Goal: Find contact information: Find contact information

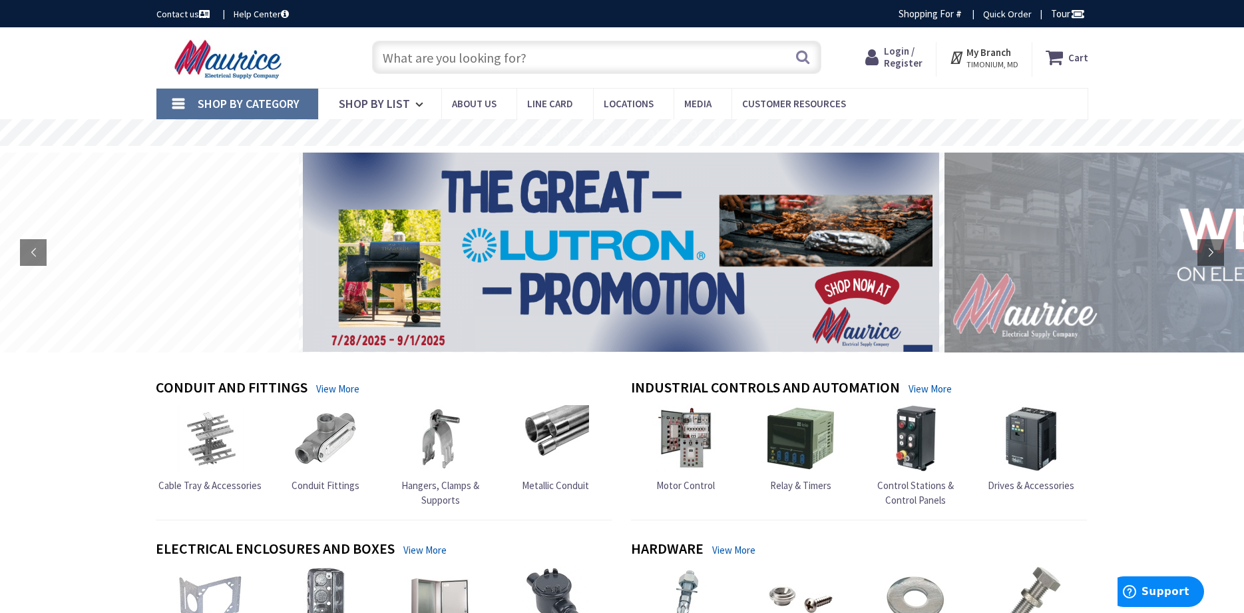
click at [884, 57] on icon at bounding box center [875, 57] width 19 height 24
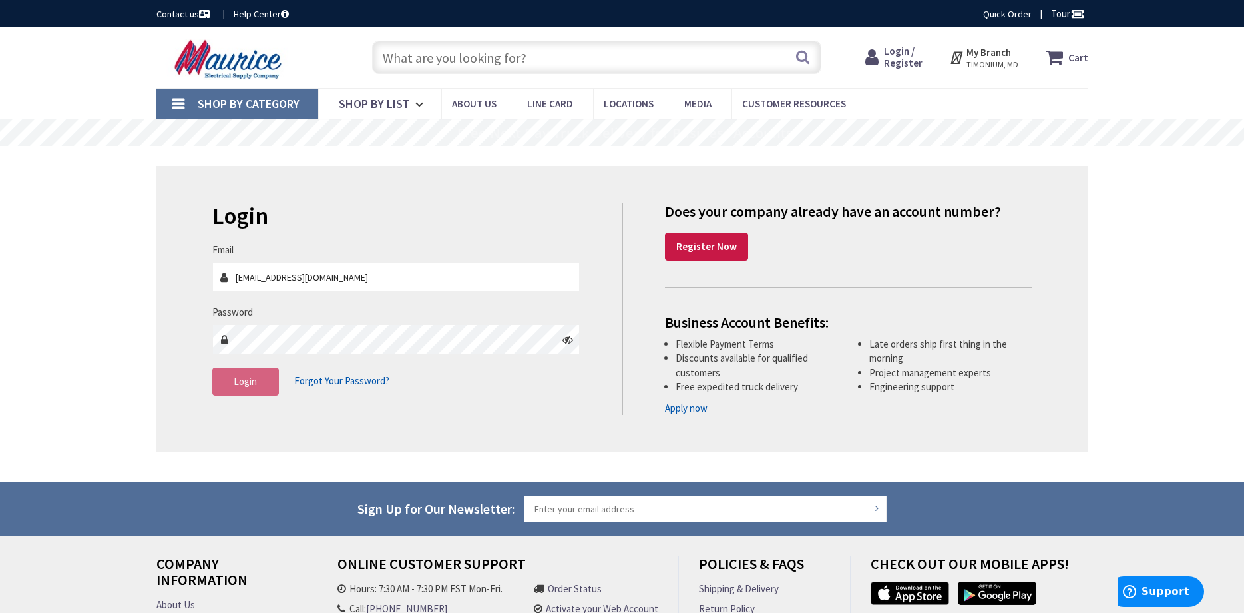
type input "[EMAIL_ADDRESS][DOMAIN_NAME]"
click at [235, 380] on span "Login" at bounding box center [245, 381] width 23 height 13
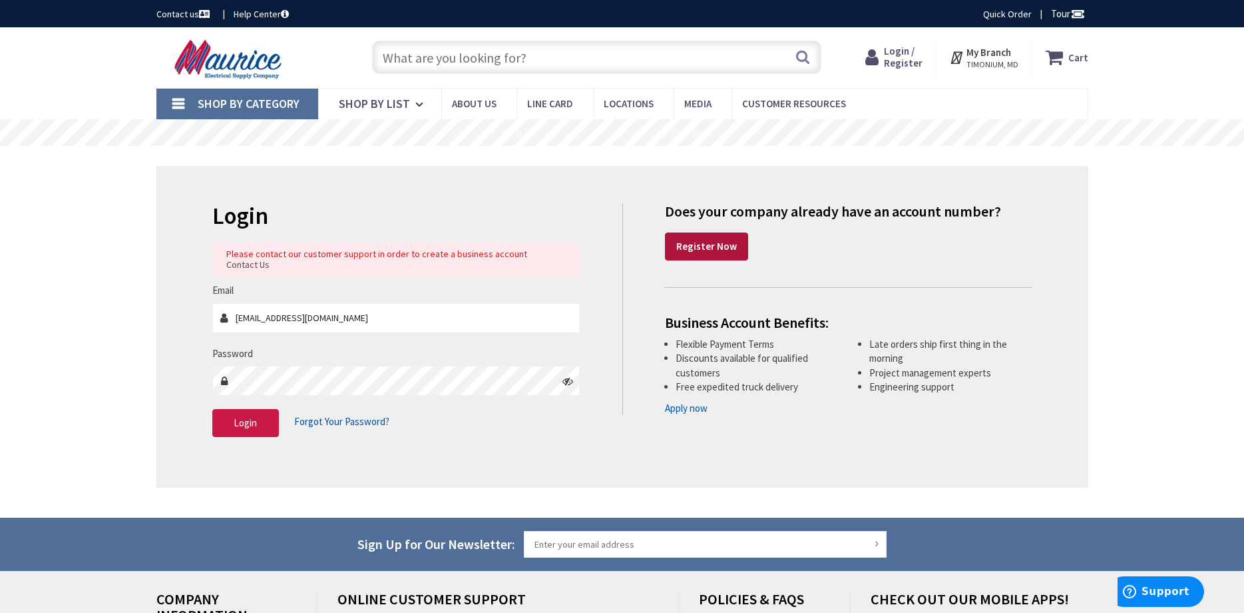
click at [702, 242] on strong "Register Now" at bounding box center [706, 246] width 61 height 13
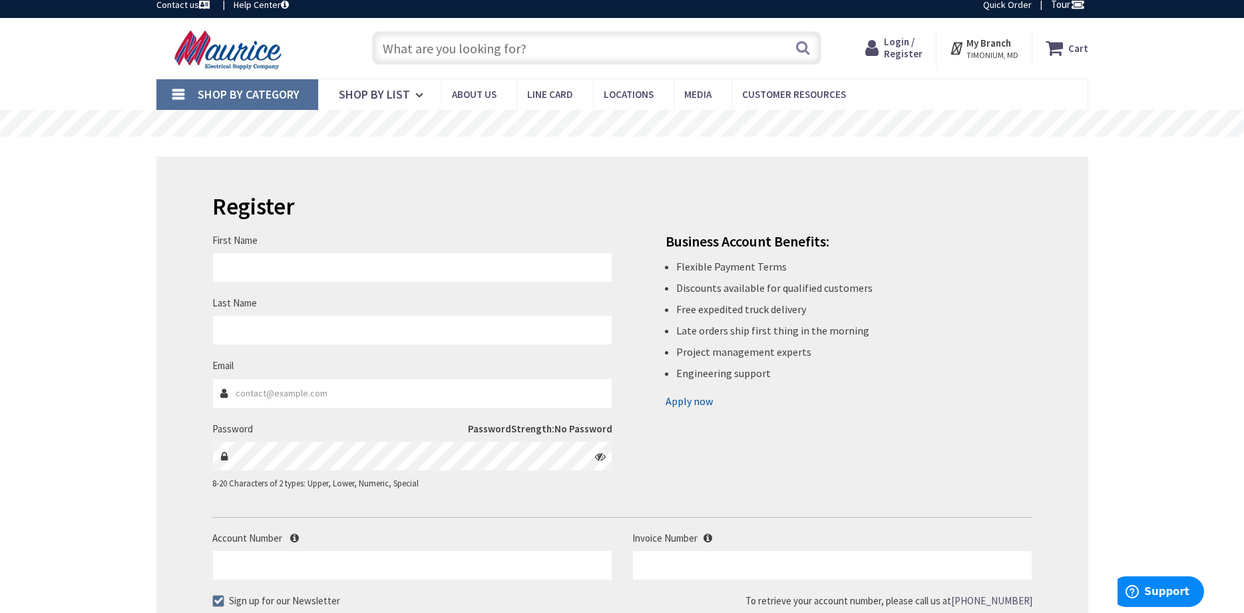
scroll to position [9, 0]
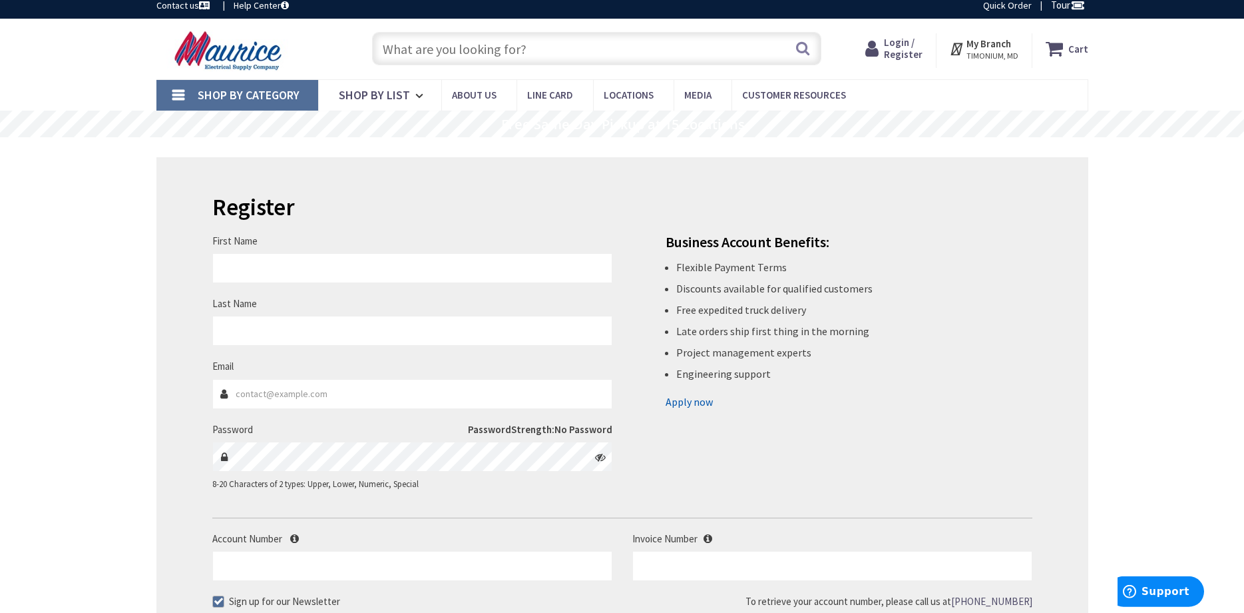
click at [258, 62] on img at bounding box center [229, 50] width 147 height 41
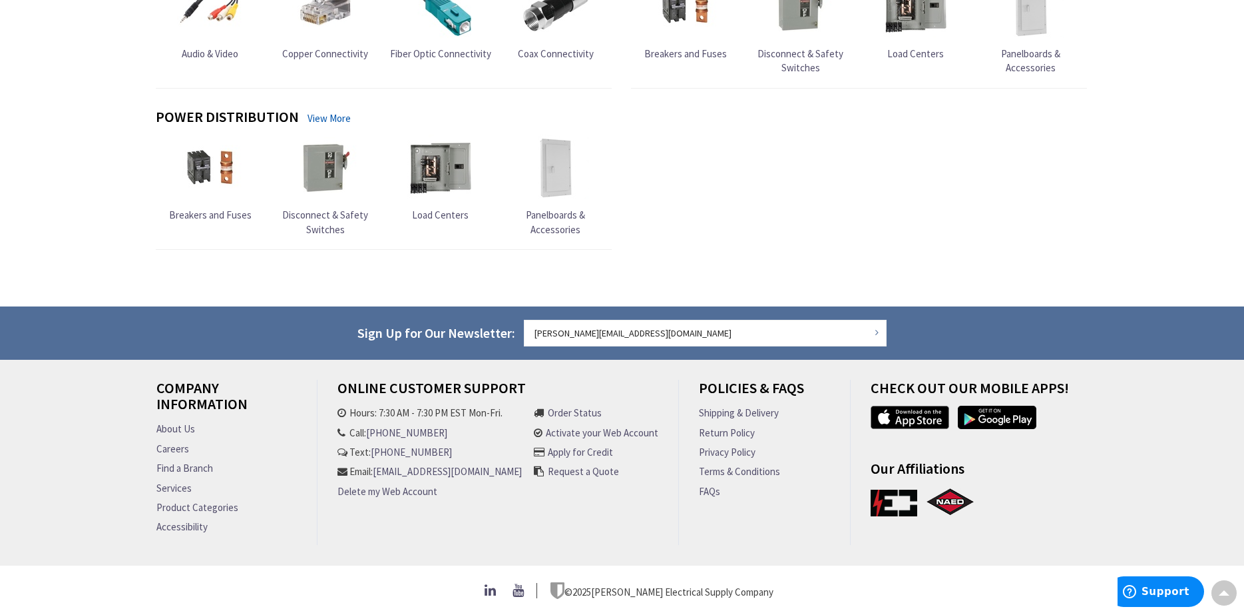
drag, startPoint x: 507, startPoint y: 479, endPoint x: 336, endPoint y: 481, distance: 171.1
click at [336, 481] on div "Online Customer Support Hours: 7:30 AM - 7:30 PM EST Mon-Fri. Call: 301-298-260…" at bounding box center [499, 462] width 362 height 165
copy link "[EMAIL_ADDRESS][DOMAIN_NAME]"
click at [179, 421] on link "About Us" at bounding box center [175, 428] width 39 height 14
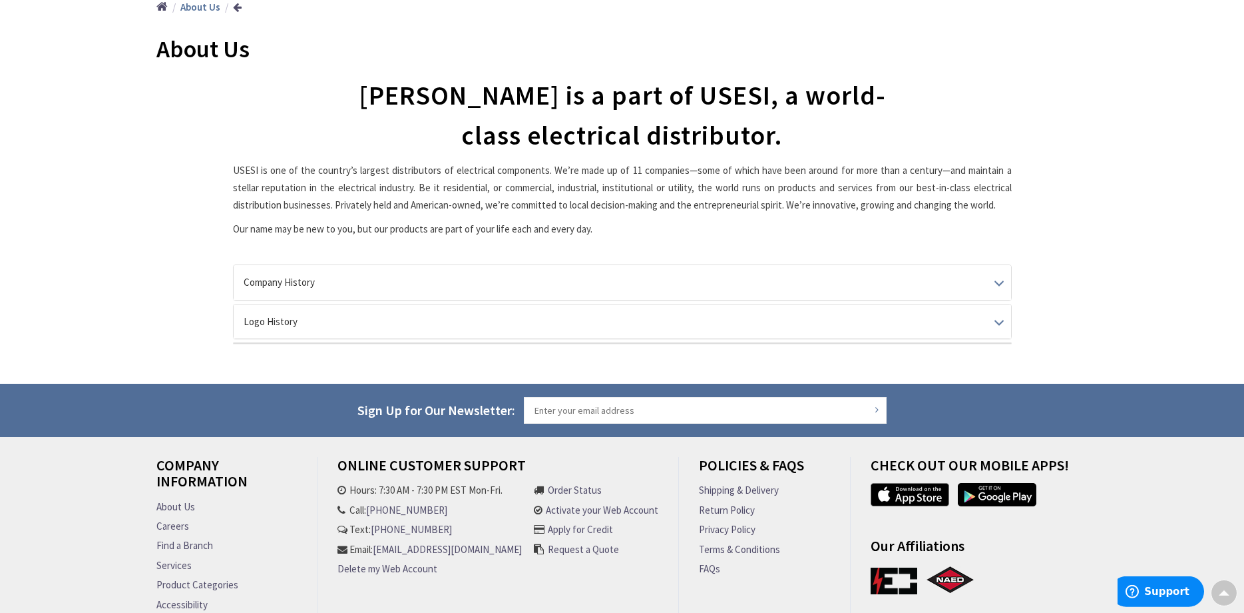
scroll to position [251, 0]
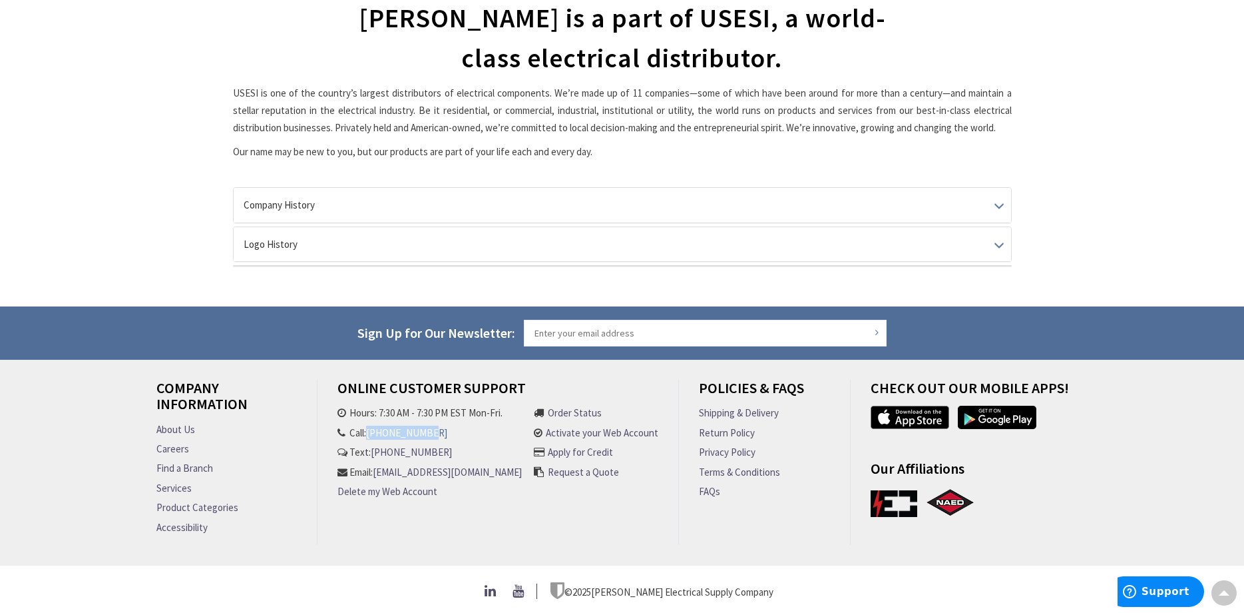
drag, startPoint x: 443, startPoint y: 421, endPoint x: 374, endPoint y: 423, distance: 69.3
click at [374, 425] on li "Call: 301-298-2606" at bounding box center [430, 432] width 184 height 14
copy link "[PHONE_NUMBER]"
click at [176, 461] on link "Find a Branch" at bounding box center [184, 468] width 57 height 14
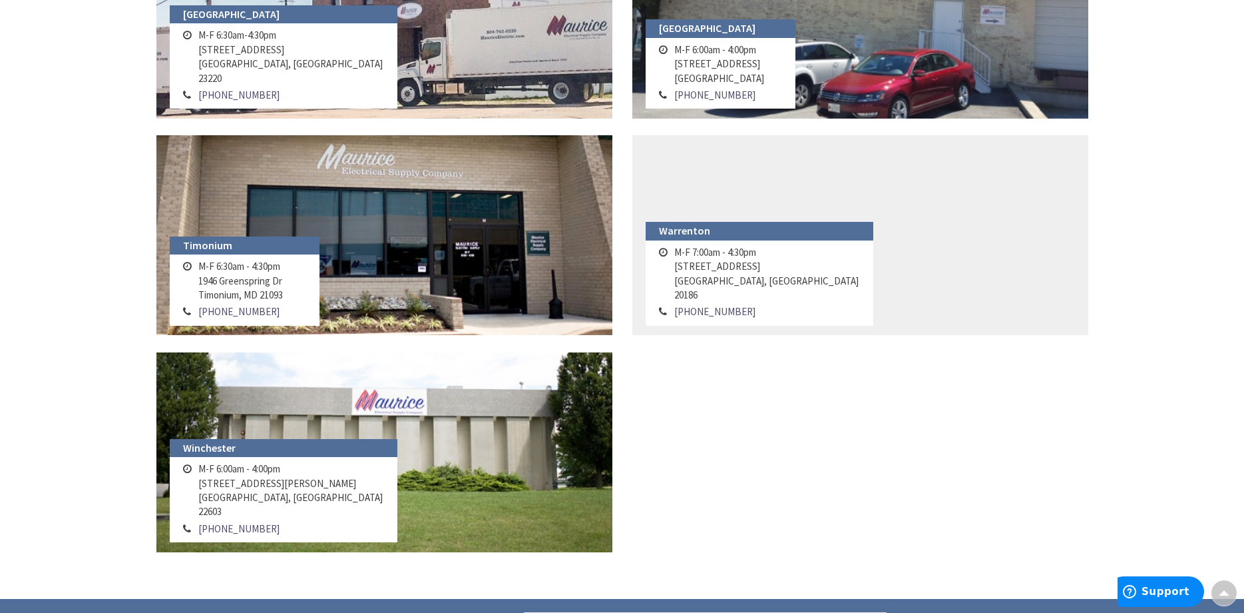
scroll to position [1438, 0]
